Goal: Task Accomplishment & Management: Manage account settings

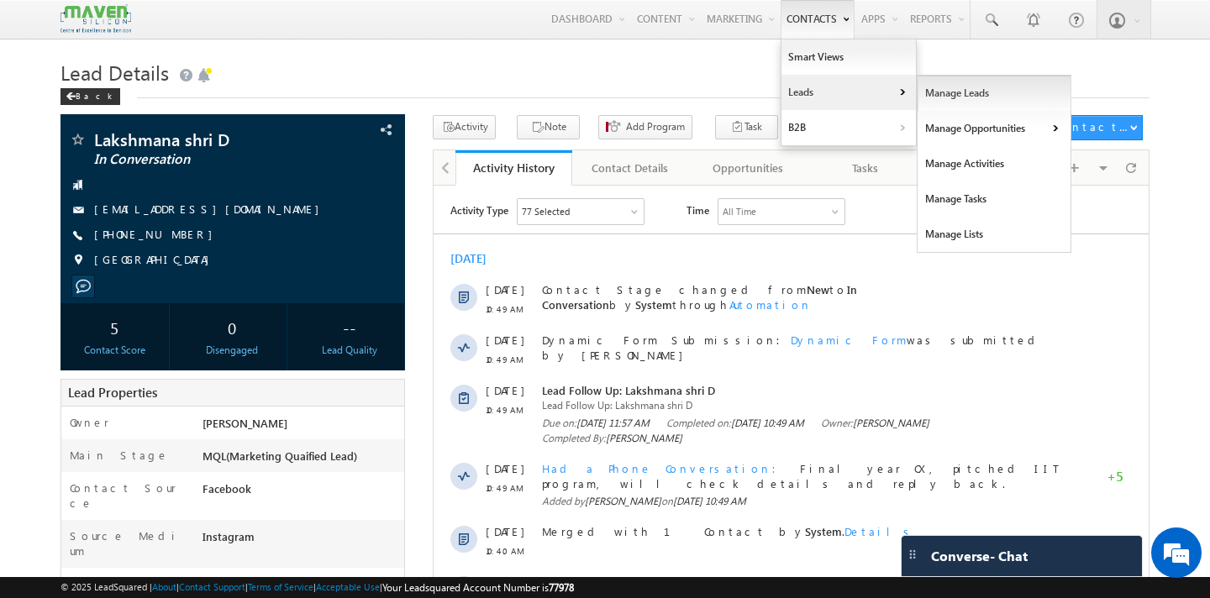
click at [990, 98] on link "Manage Leads" at bounding box center [995, 93] width 154 height 35
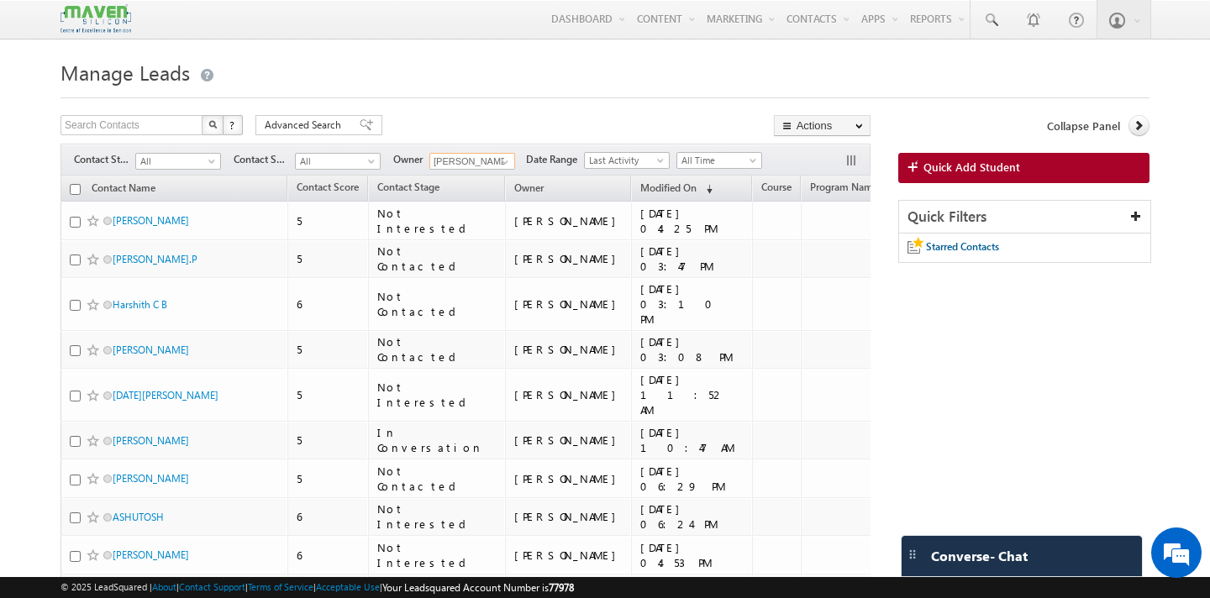
click at [486, 165] on input "Sovan" at bounding box center [473, 161] width 86 height 17
click at [520, 188] on span "lsq4@maven-silicon.com" at bounding box center [511, 192] width 151 height 13
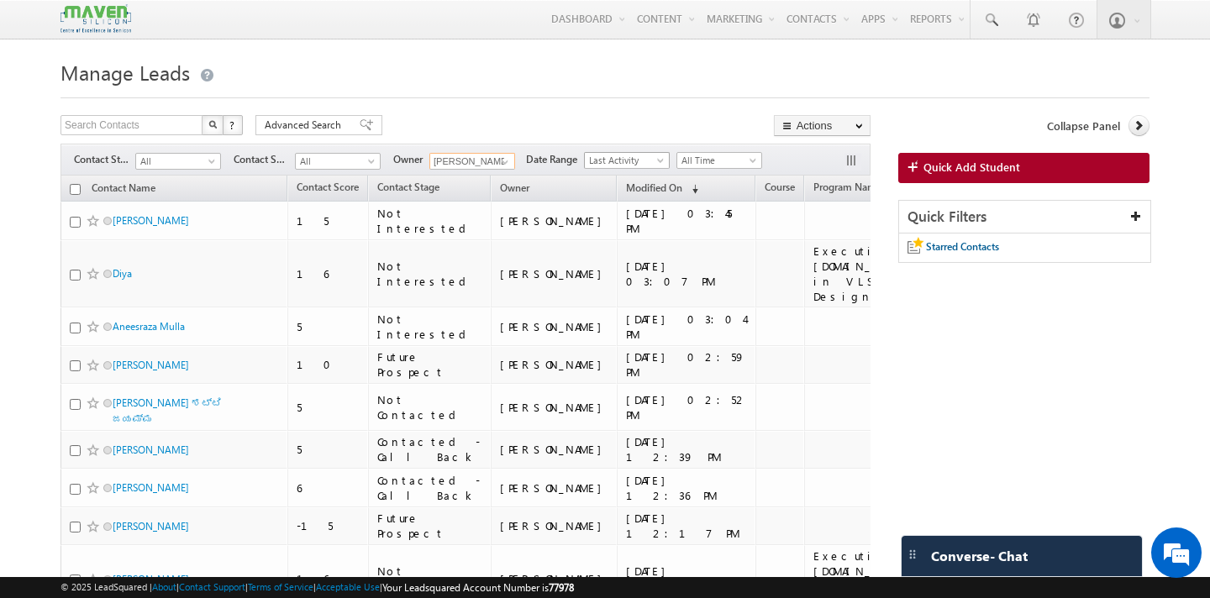
type input "[PERSON_NAME]"
click at [646, 166] on span "Last Activity" at bounding box center [625, 160] width 80 height 15
click at [642, 196] on link "Created On" at bounding box center [630, 196] width 85 height 15
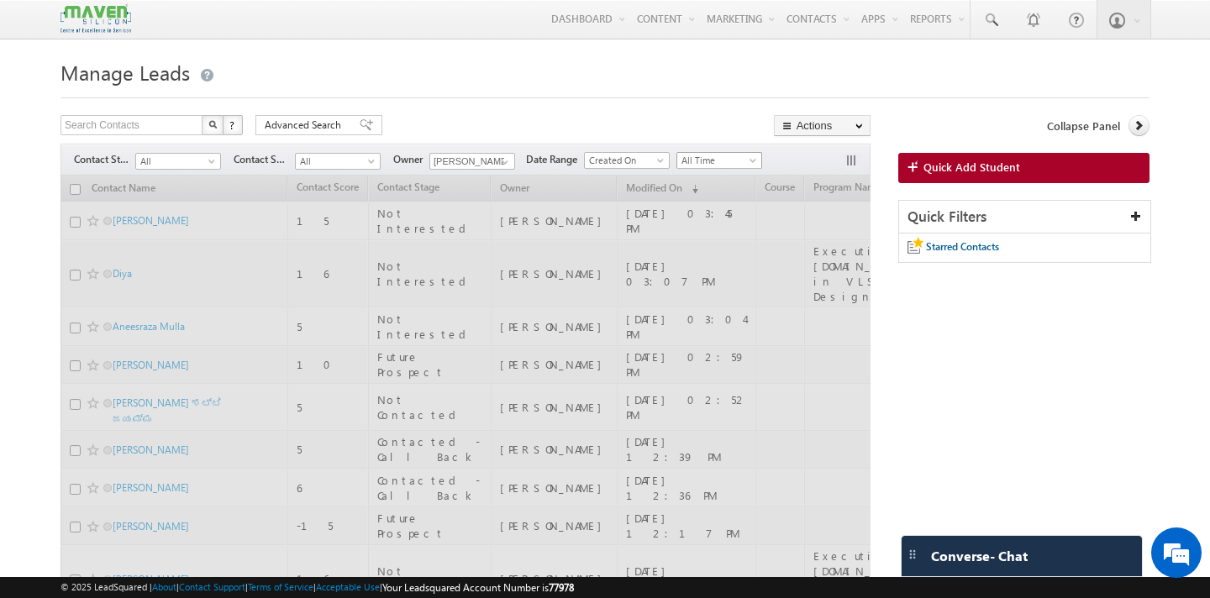
click at [743, 161] on span "All Time" at bounding box center [717, 160] width 80 height 15
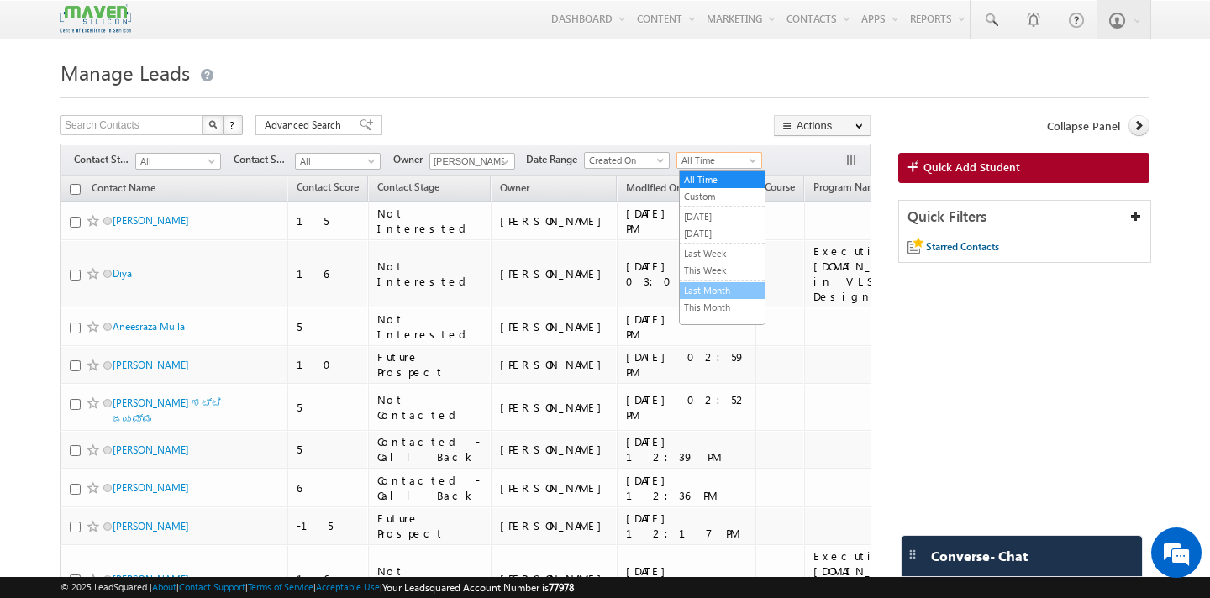
click at [730, 295] on link "Last Month" at bounding box center [722, 290] width 85 height 15
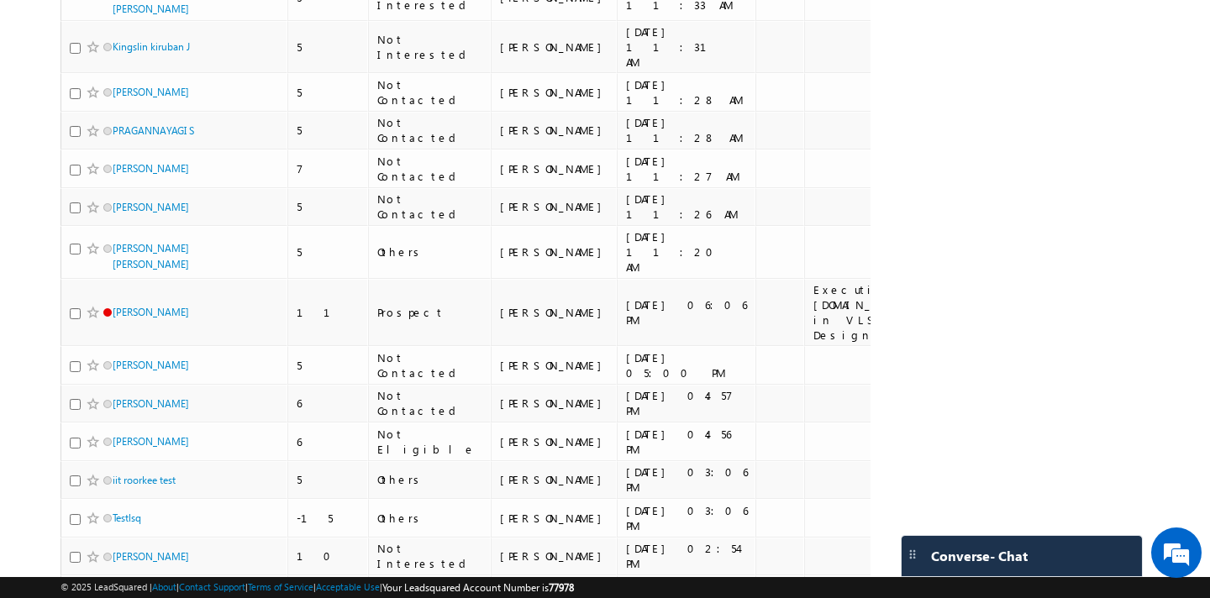
scroll to position [3624, 0]
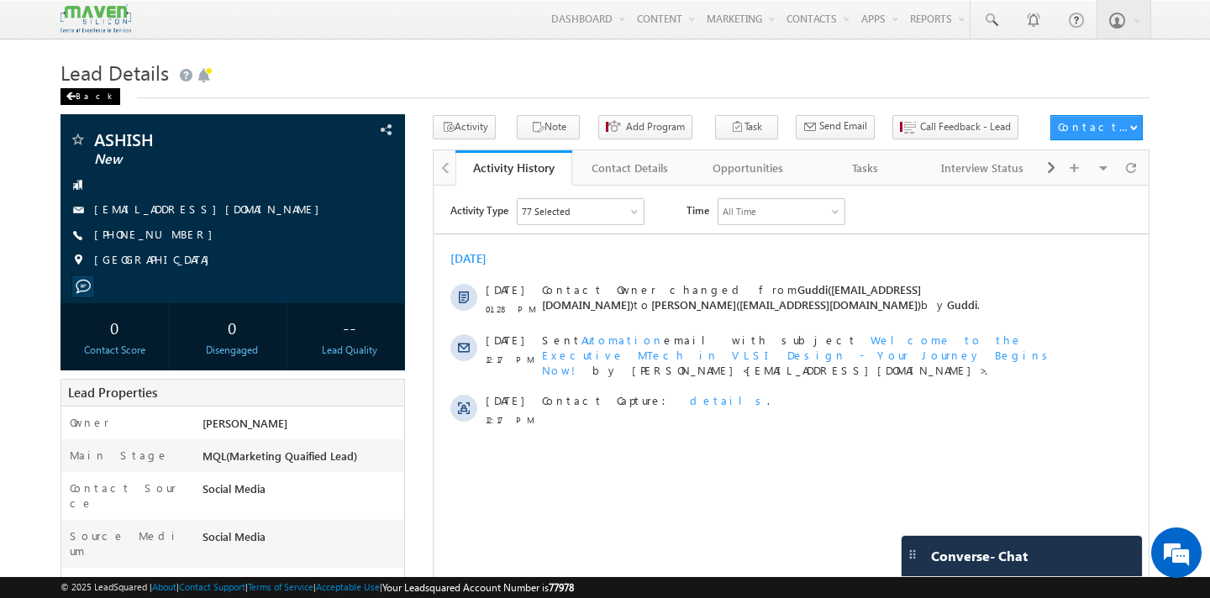
click at [86, 103] on div "Back" at bounding box center [91, 96] width 60 height 17
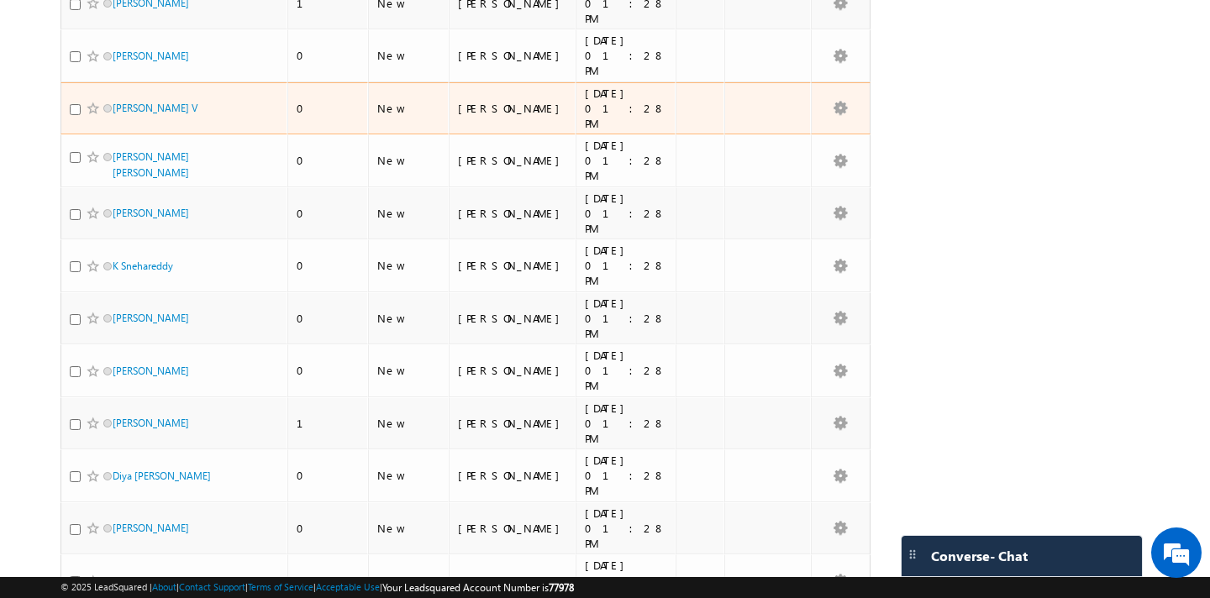
scroll to position [3577, 0]
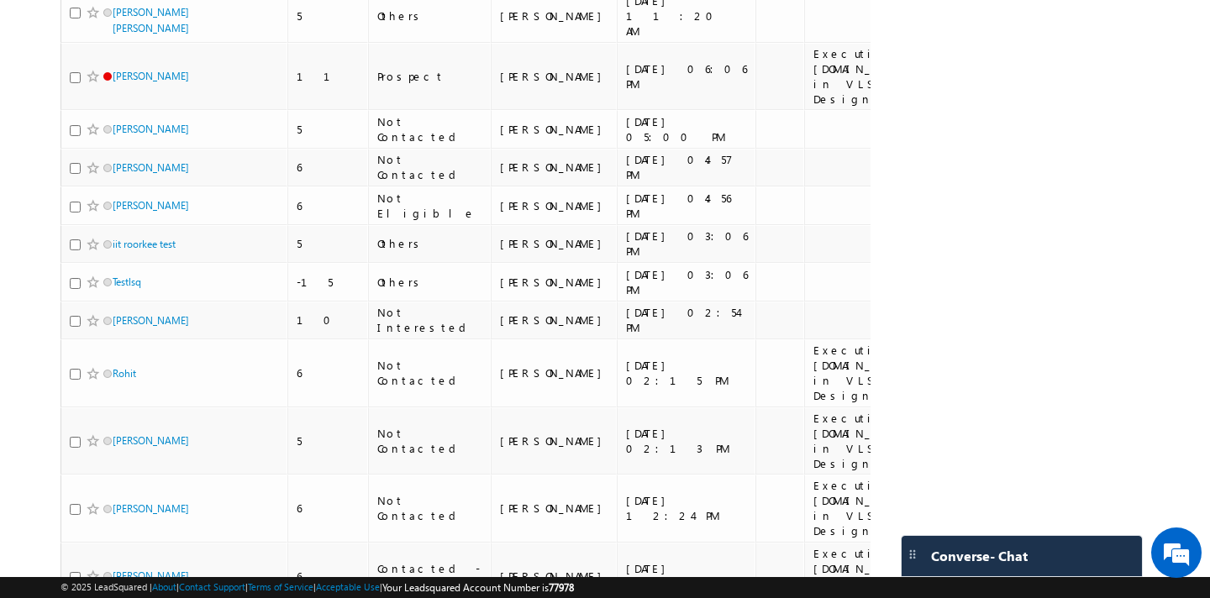
scroll to position [3624, 0]
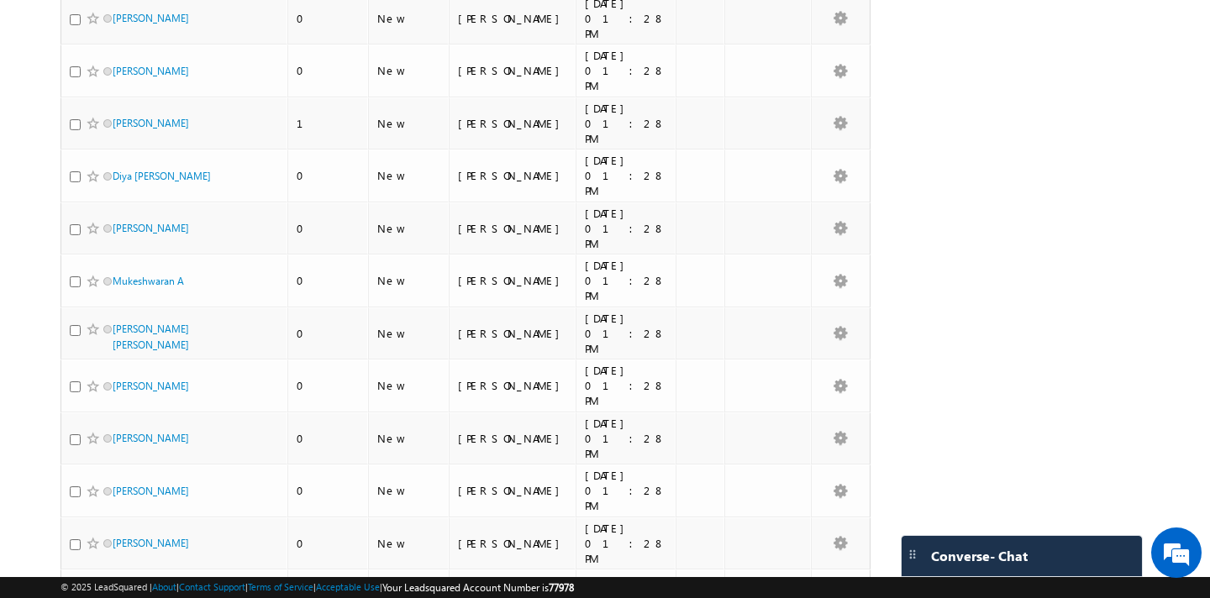
scroll to position [3577, 0]
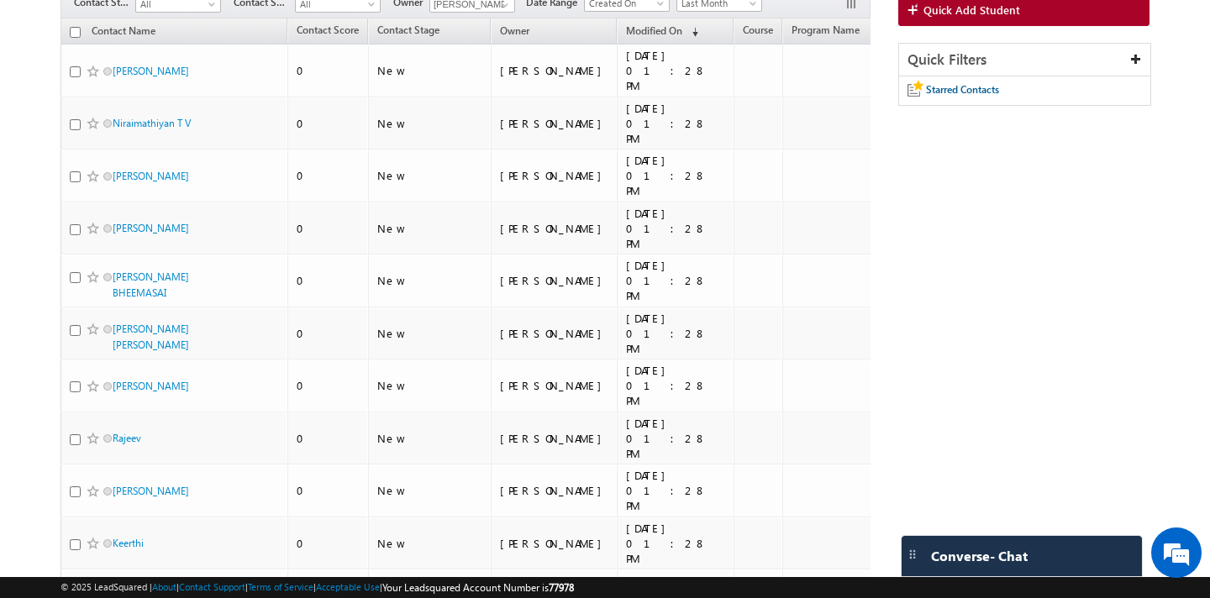
scroll to position [0, 0]
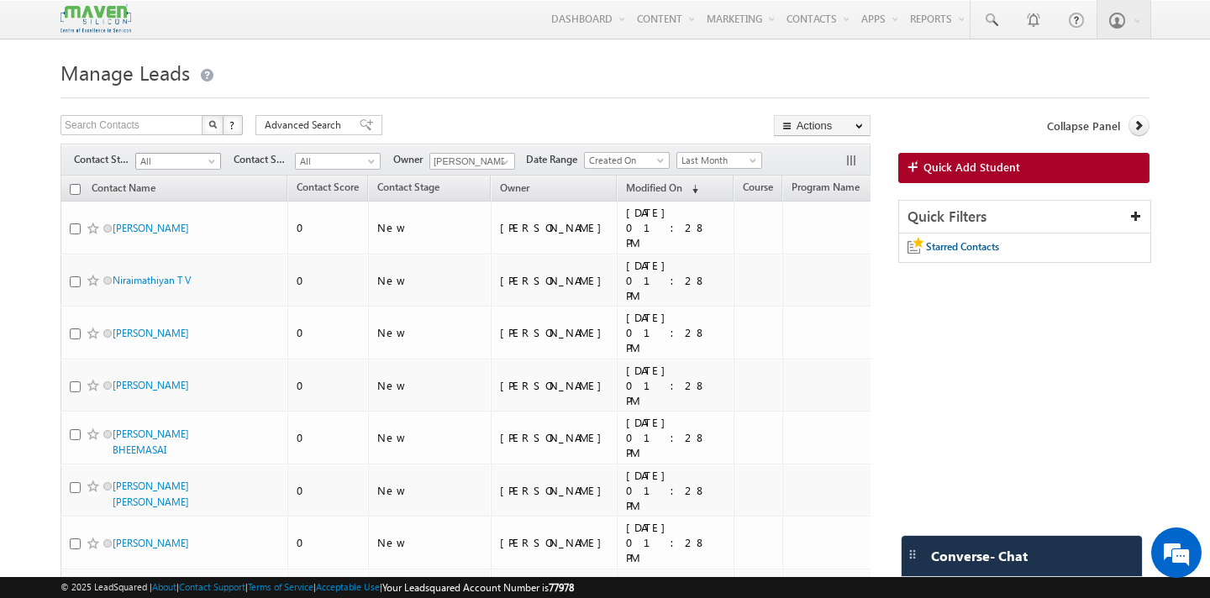
click at [182, 164] on span "All" at bounding box center [176, 161] width 80 height 15
click at [188, 217] on link "Enrollment 1" at bounding box center [178, 220] width 85 height 15
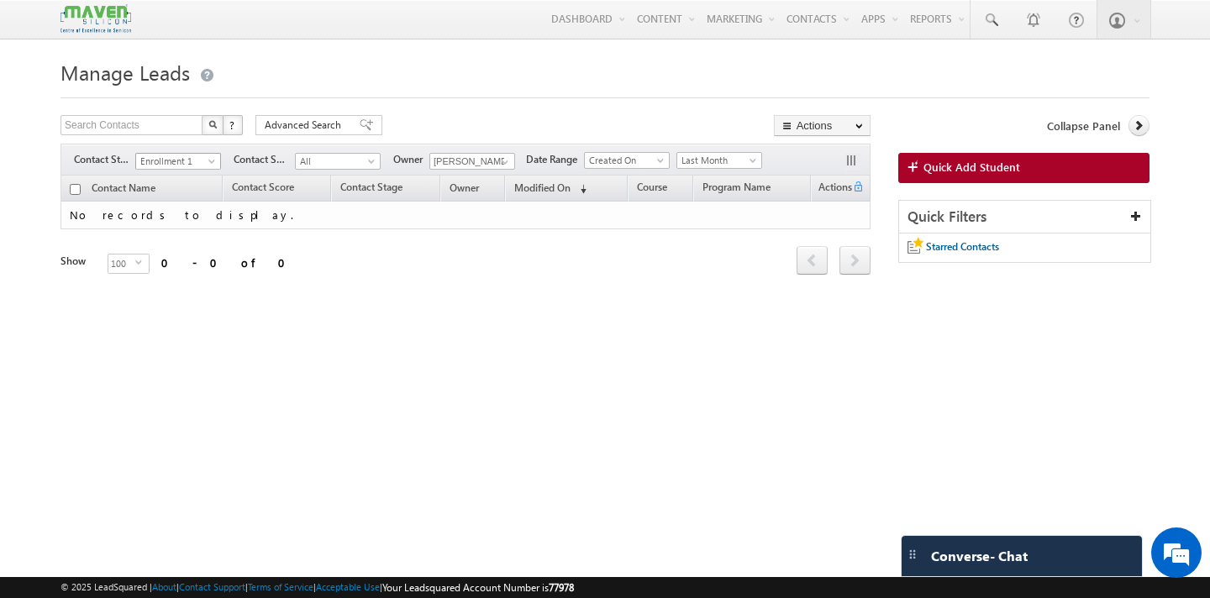
click at [208, 166] on span at bounding box center [213, 164] width 13 height 13
click at [150, 184] on link "All" at bounding box center [178, 180] width 85 height 15
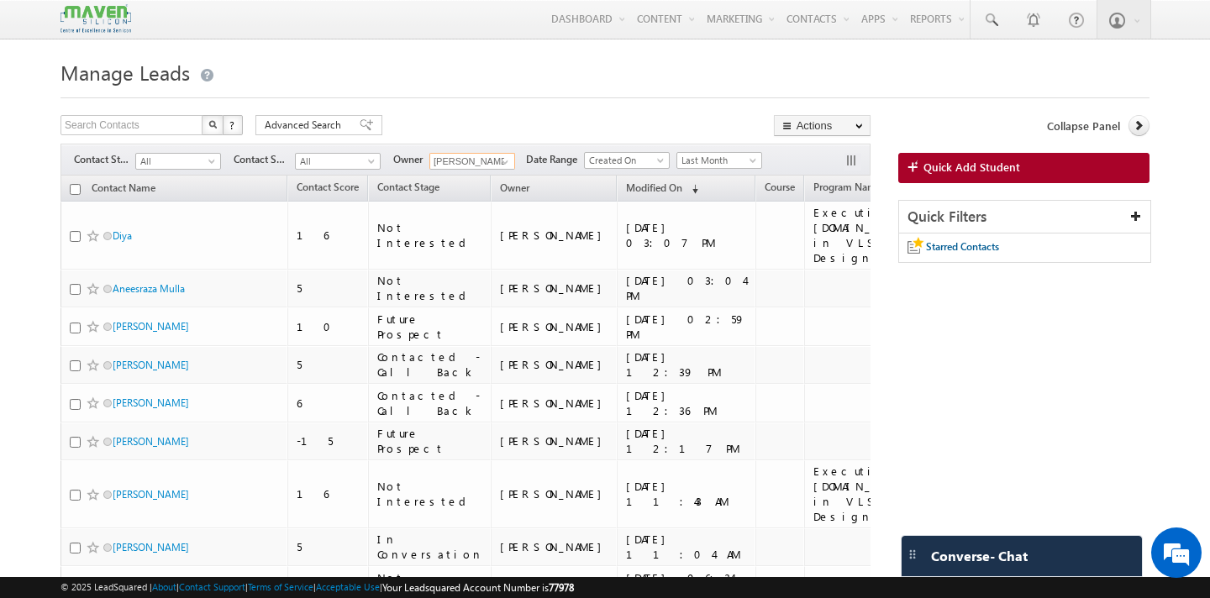
click at [472, 161] on input "[PERSON_NAME]" at bounding box center [473, 161] width 86 height 17
click at [470, 180] on link "Shubham lsq6@maven-silicon.com" at bounding box center [514, 186] width 168 height 32
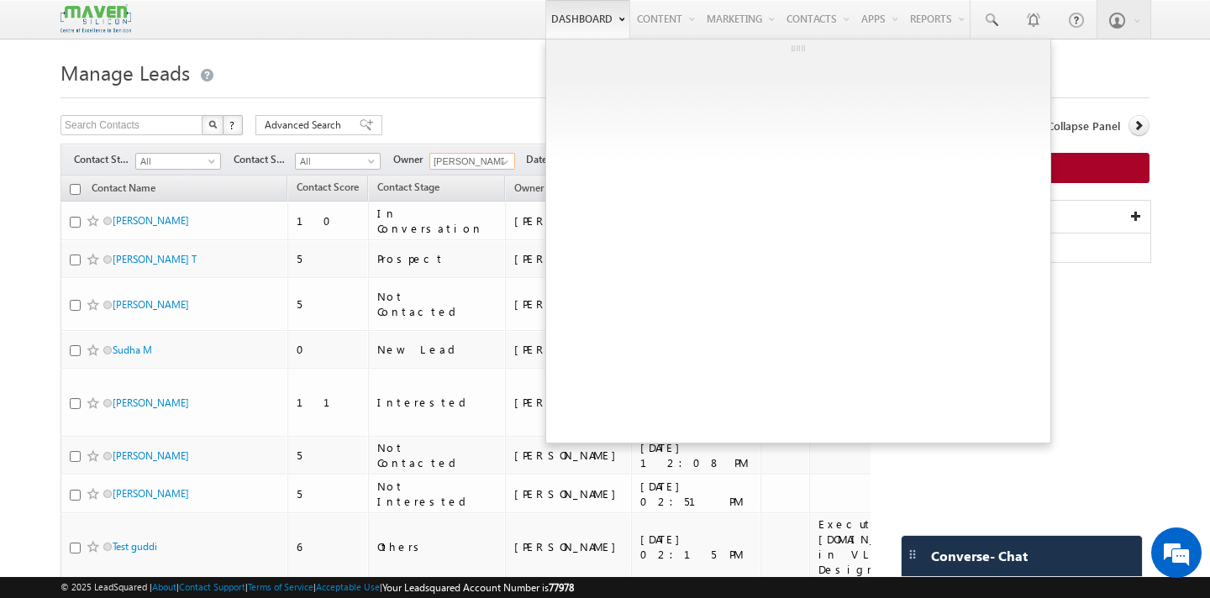
type input "Shubham"
